Goal: Information Seeking & Learning: Find specific fact

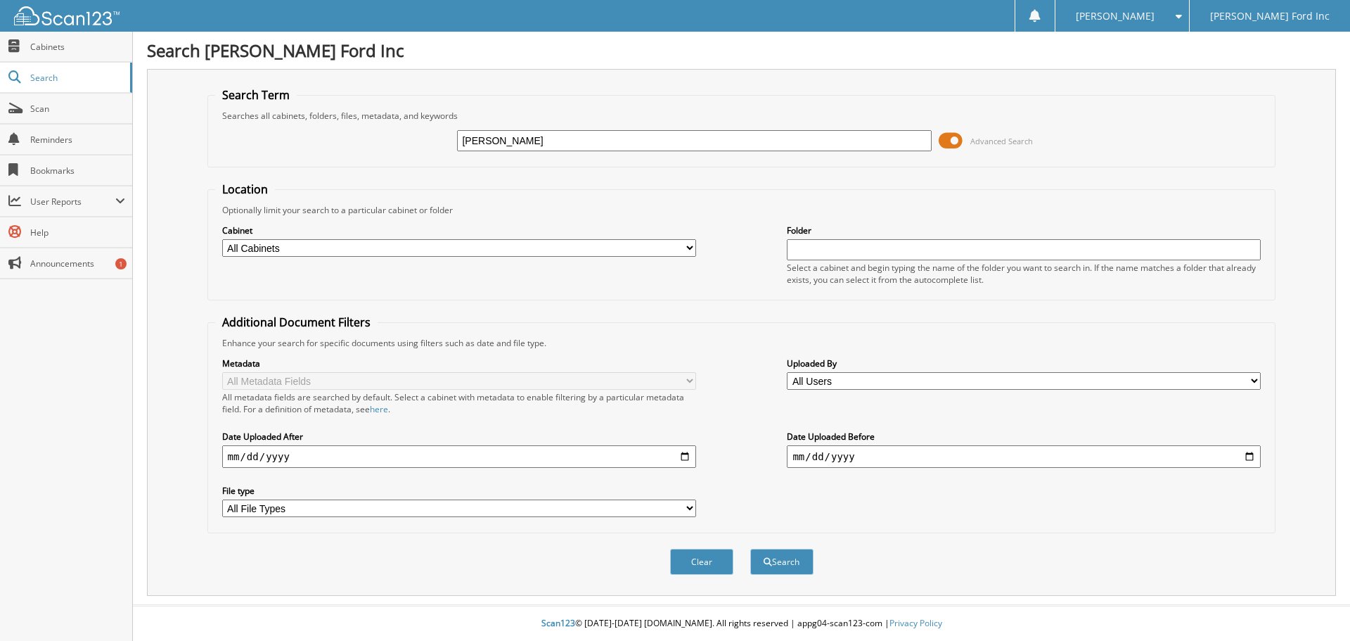
type input "[PERSON_NAME]"
click at [750, 549] on button "Search" at bounding box center [781, 562] width 63 height 26
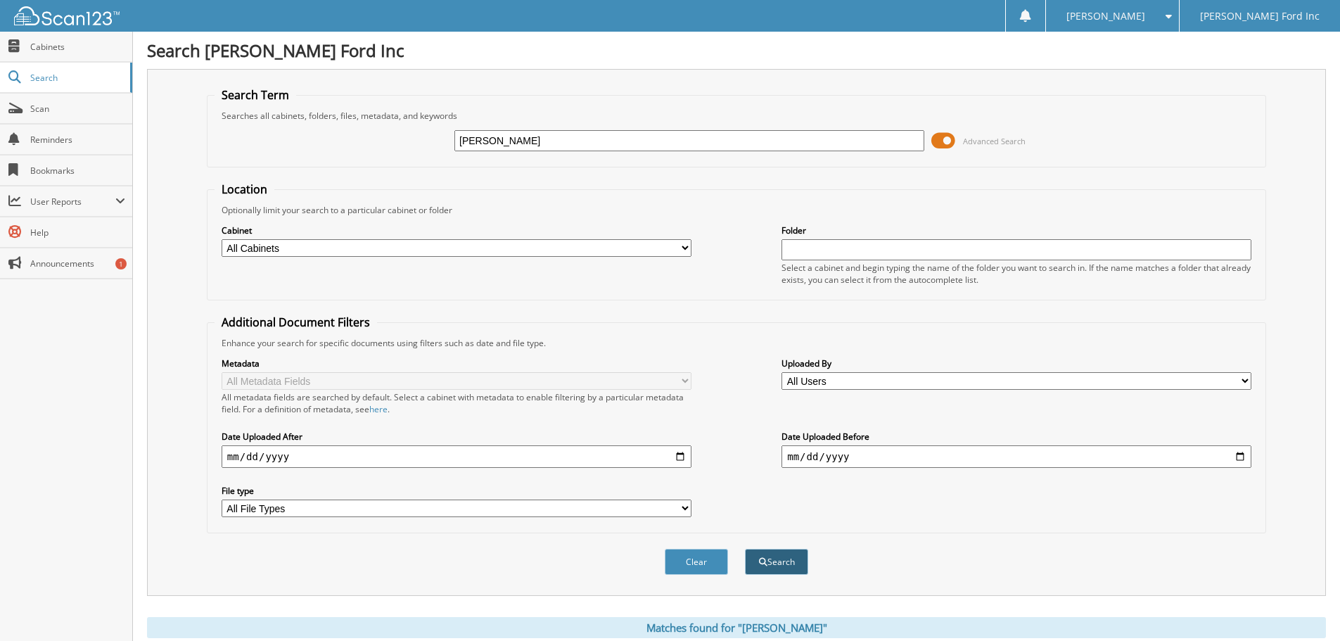
click at [785, 562] on button "Search" at bounding box center [776, 562] width 63 height 26
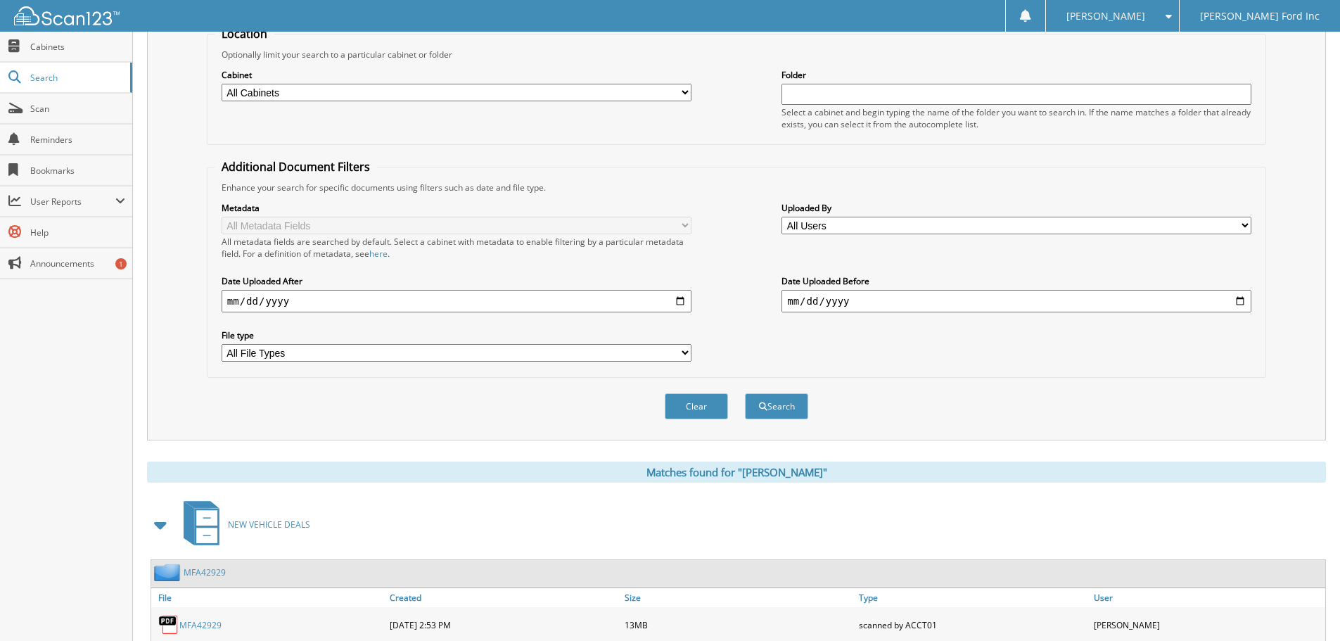
scroll to position [338, 0]
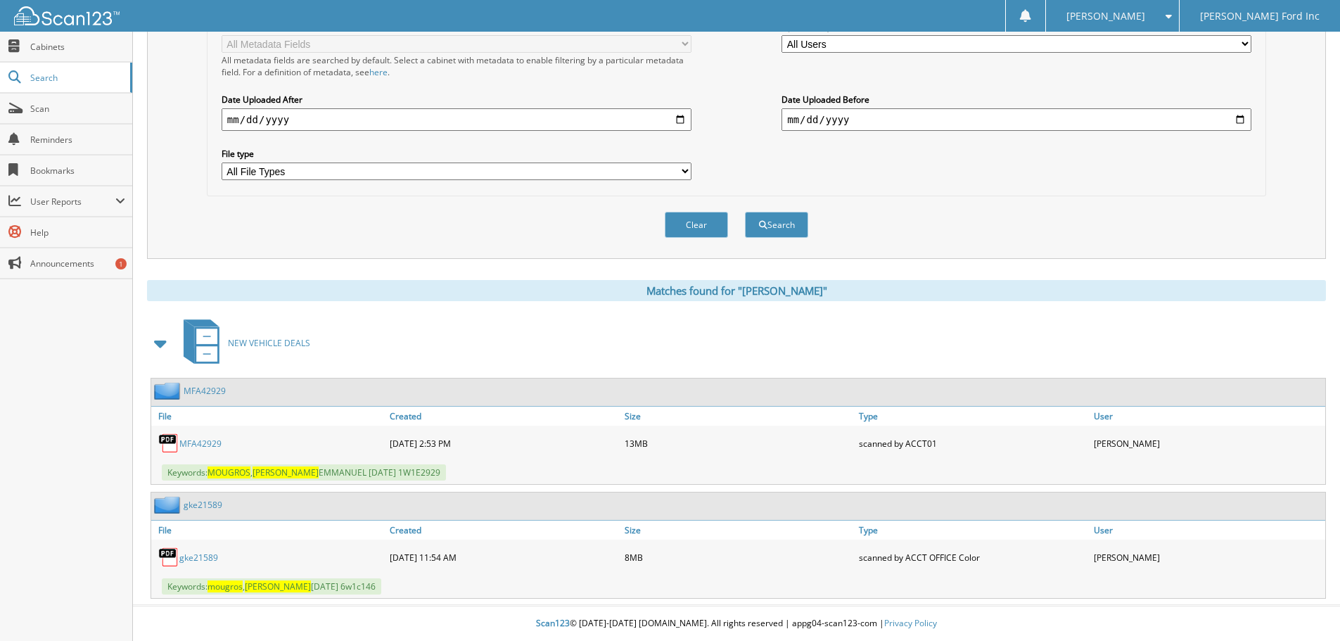
click at [197, 442] on link "MFA42929" at bounding box center [200, 443] width 42 height 12
